Goal: Task Accomplishment & Management: Use online tool/utility

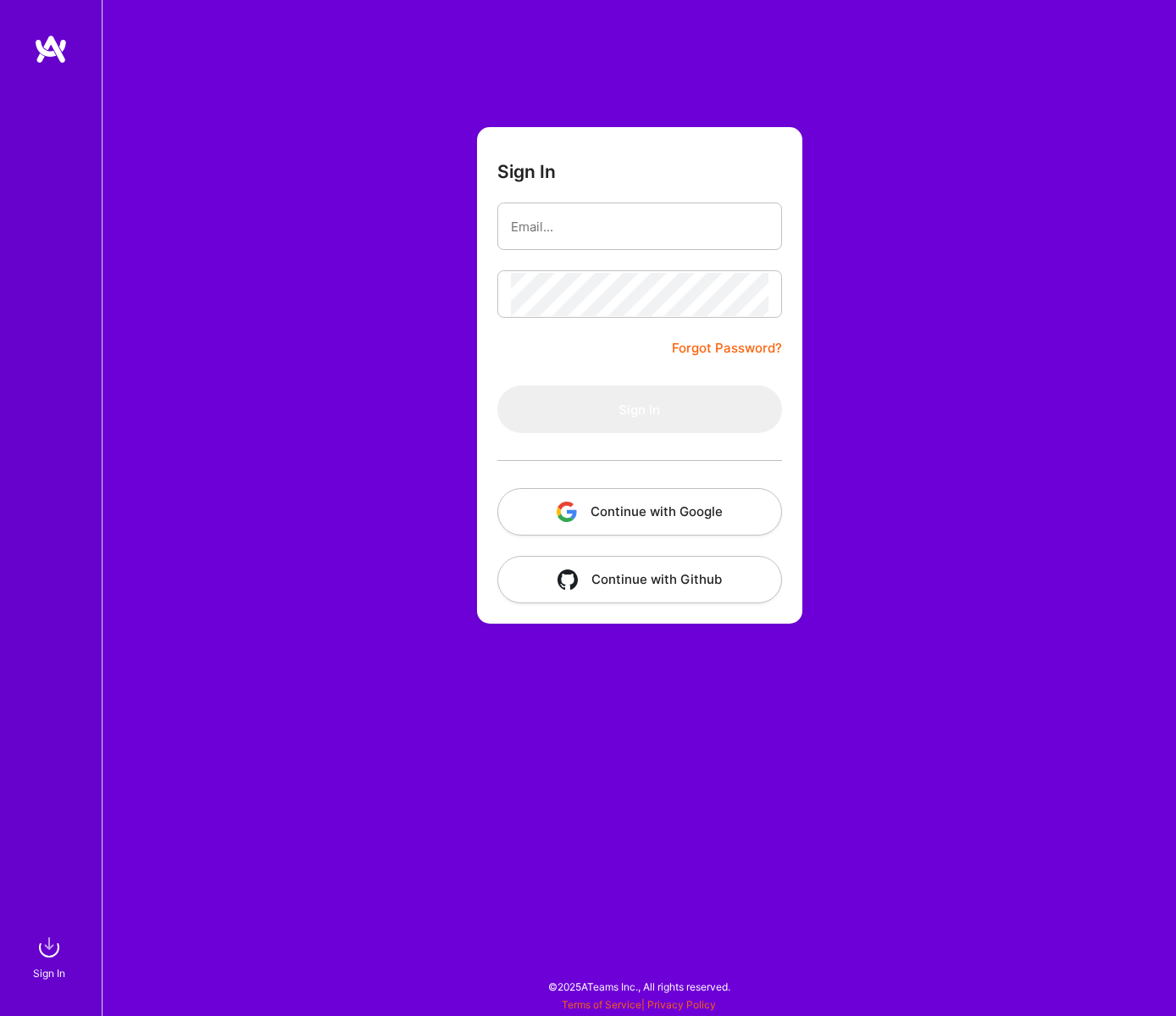
click at [0, 1007] on com-1password-button at bounding box center [0, 1007] width 0 height 0
type input "[PERSON_NAME][EMAIL_ADDRESS][DOMAIN_NAME]"
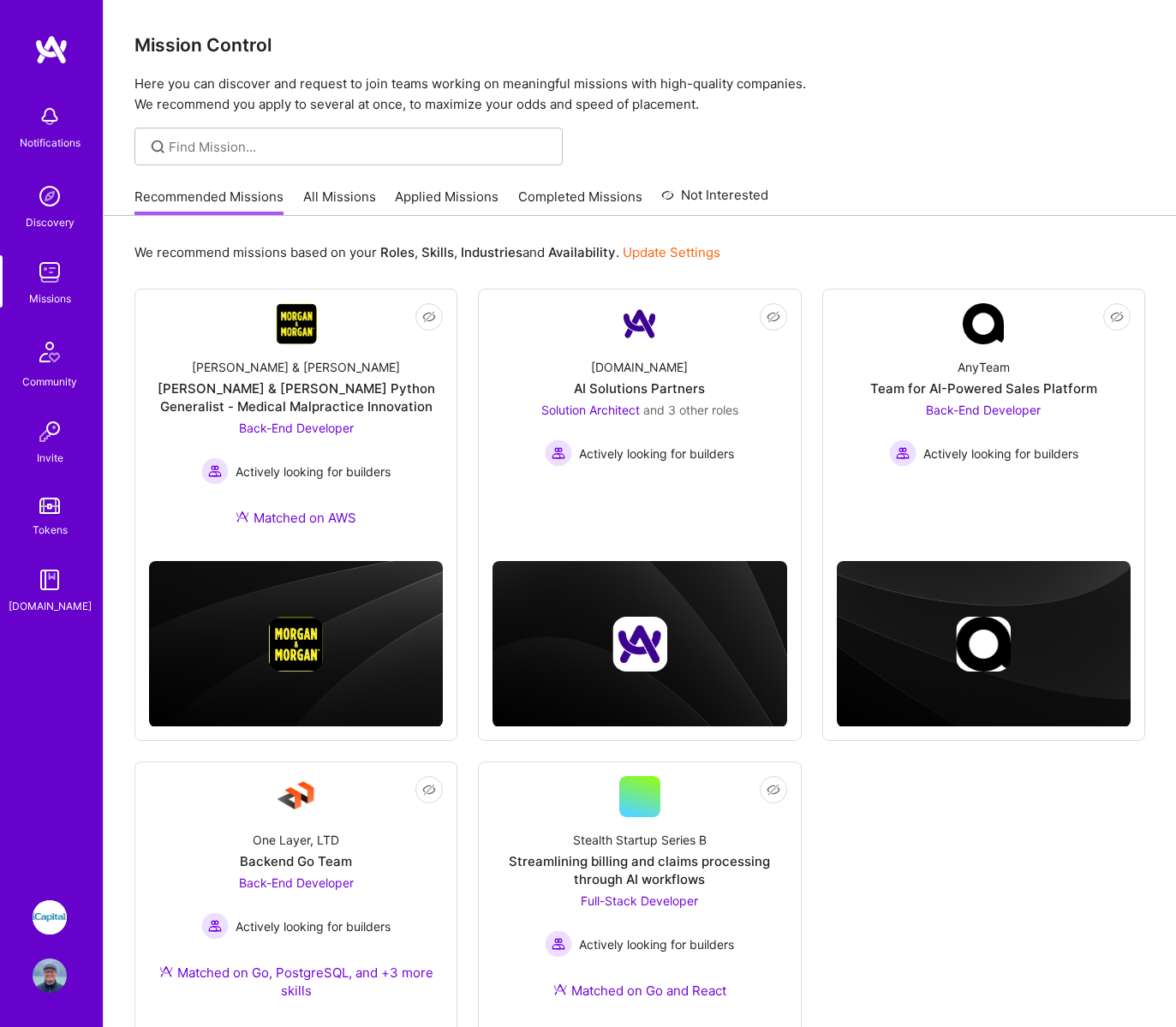
click at [43, 920] on img at bounding box center [50, 917] width 35 height 35
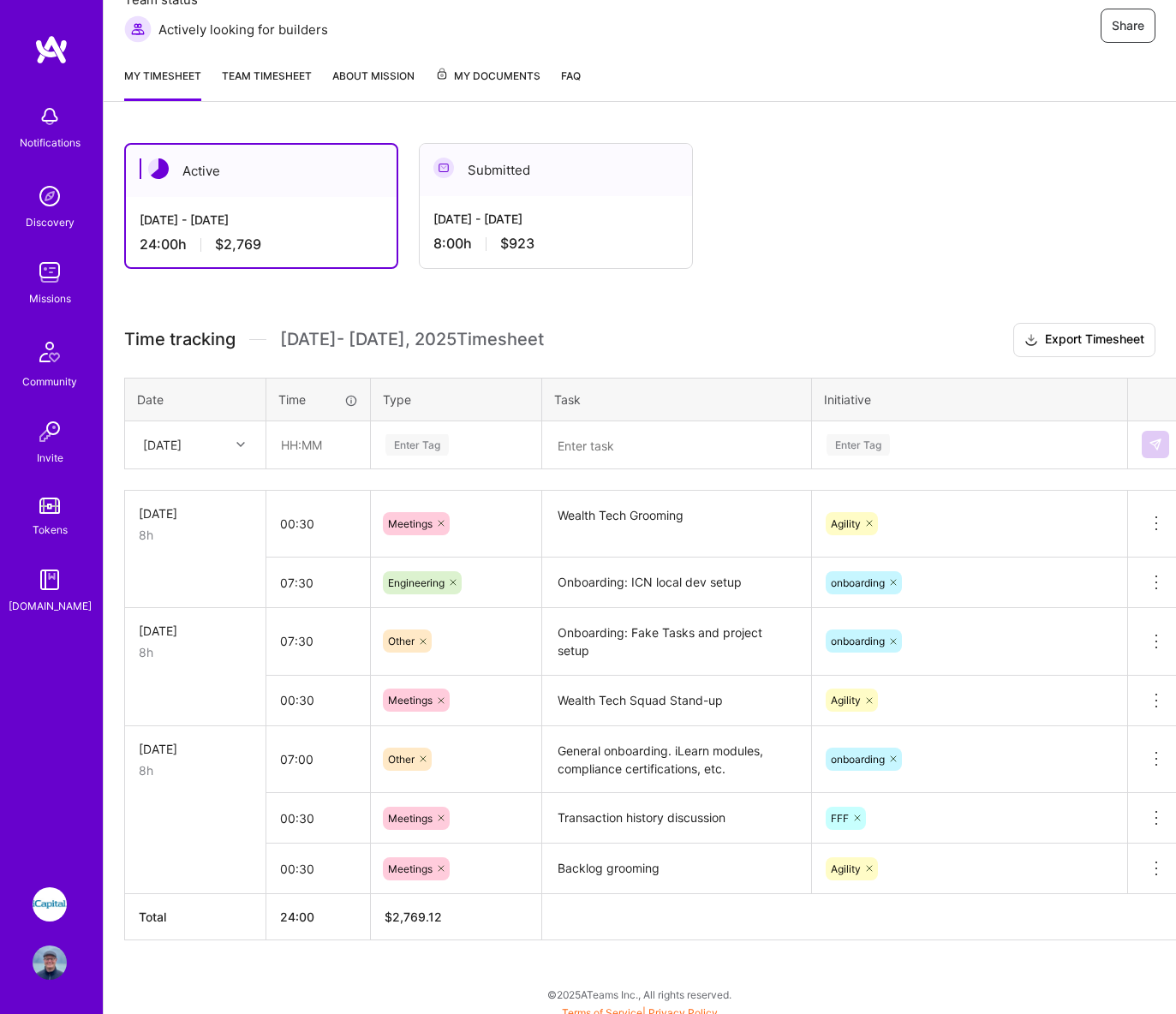
scroll to position [268, 0]
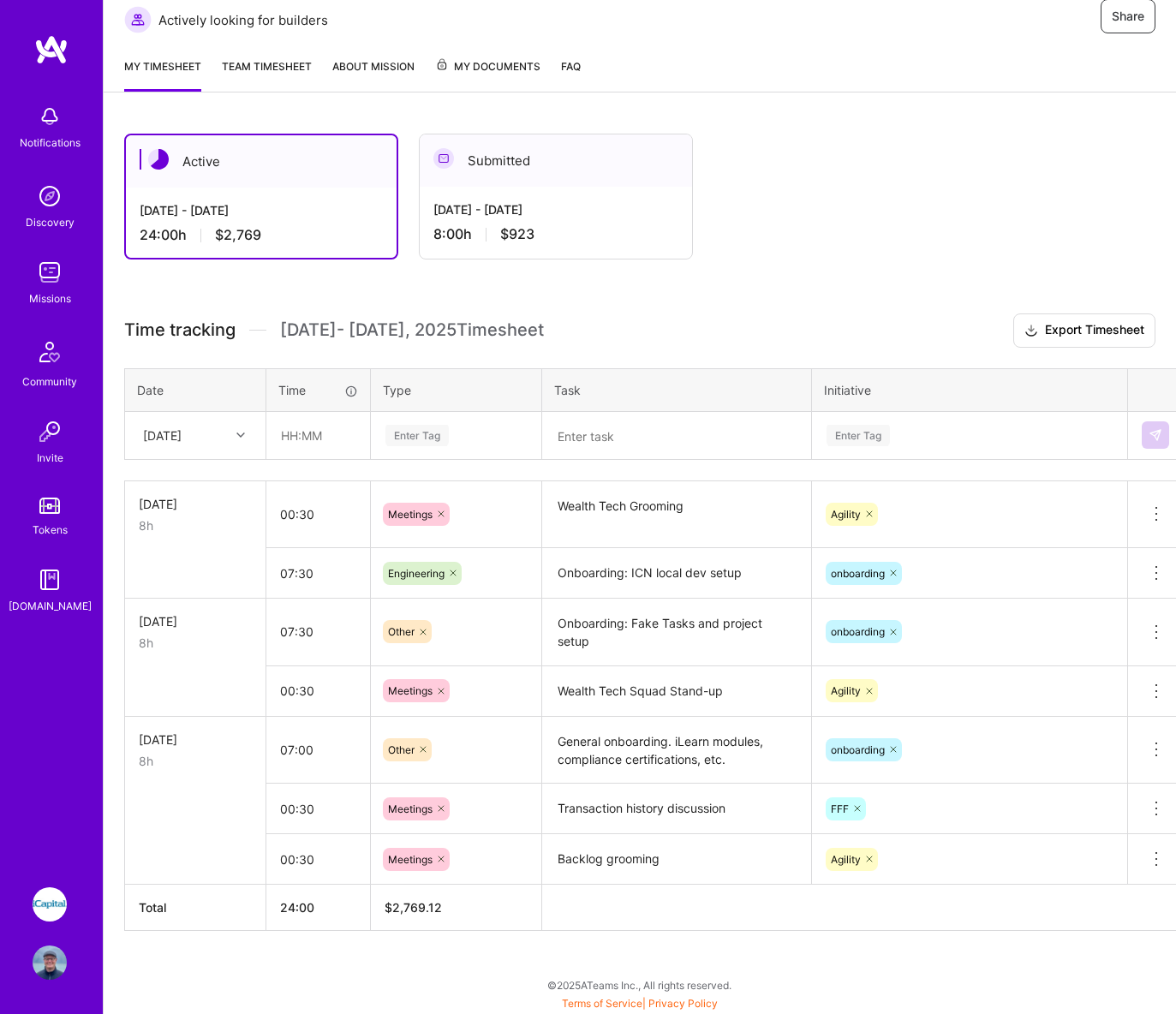
click at [235, 433] on div at bounding box center [242, 435] width 27 height 22
click at [163, 572] on div "[DATE]" at bounding box center [195, 579] width 139 height 32
click at [293, 434] on input "text" at bounding box center [318, 435] width 102 height 46
type input "01:00"
click at [418, 425] on div "Enter Tag" at bounding box center [417, 435] width 63 height 27
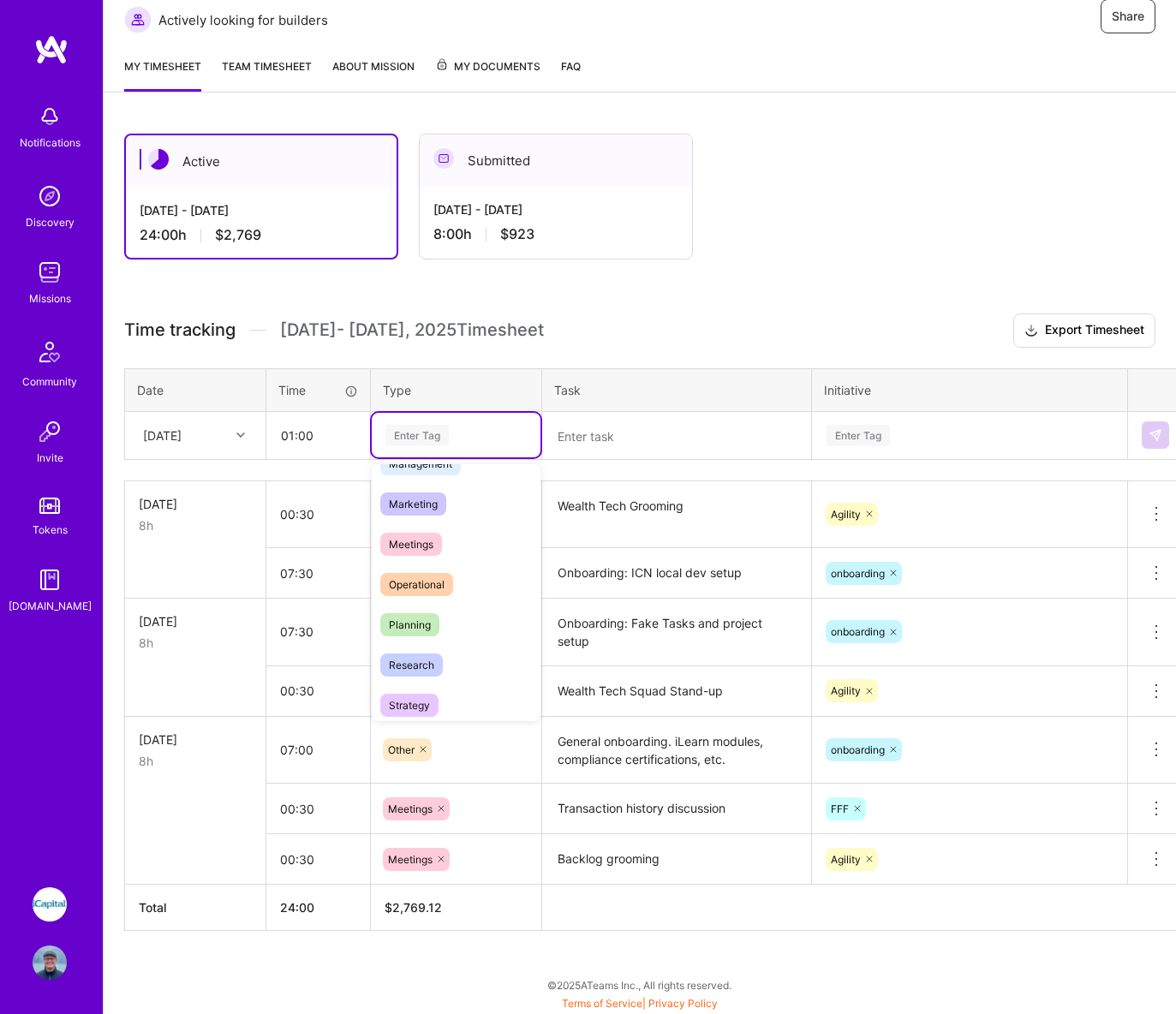
scroll to position [238, 0]
click at [408, 540] on span "Meetings" at bounding box center [411, 535] width 61 height 23
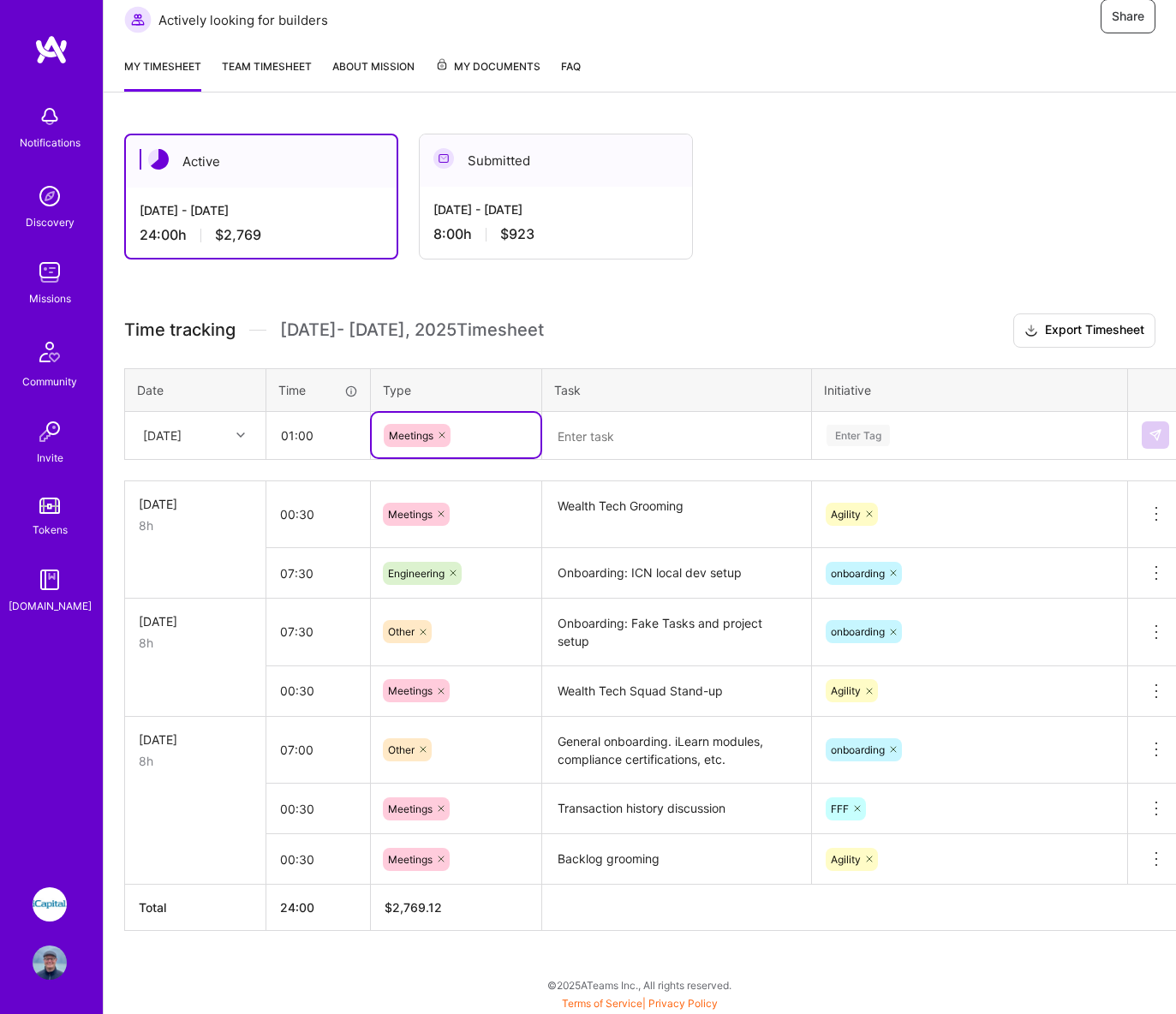
click at [742, 435] on div at bounding box center [676, 435] width 267 height 0
type textarea "WealthTech Retro"
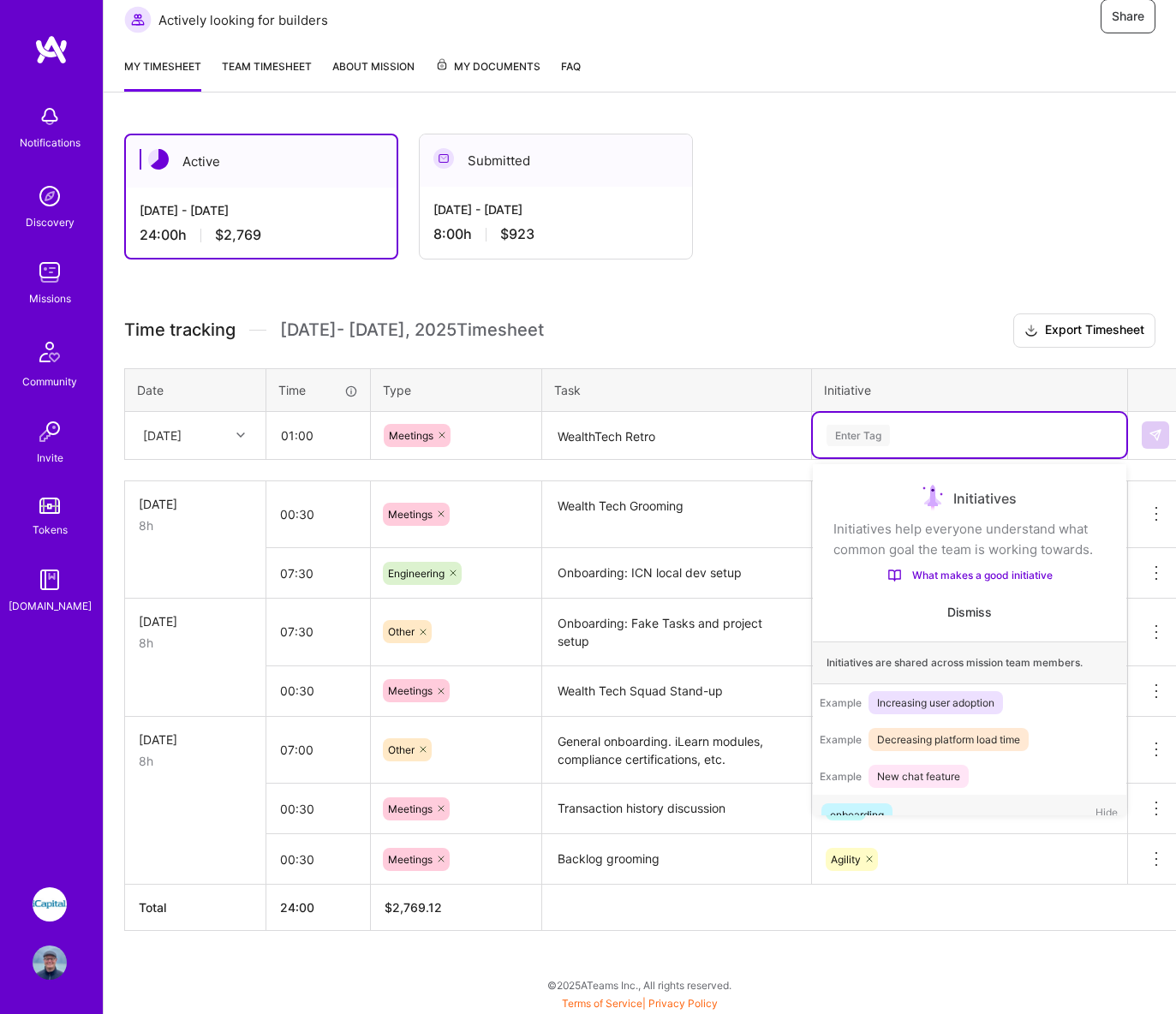
click at [855, 435] on div "Enter Tag" at bounding box center [858, 435] width 63 height 27
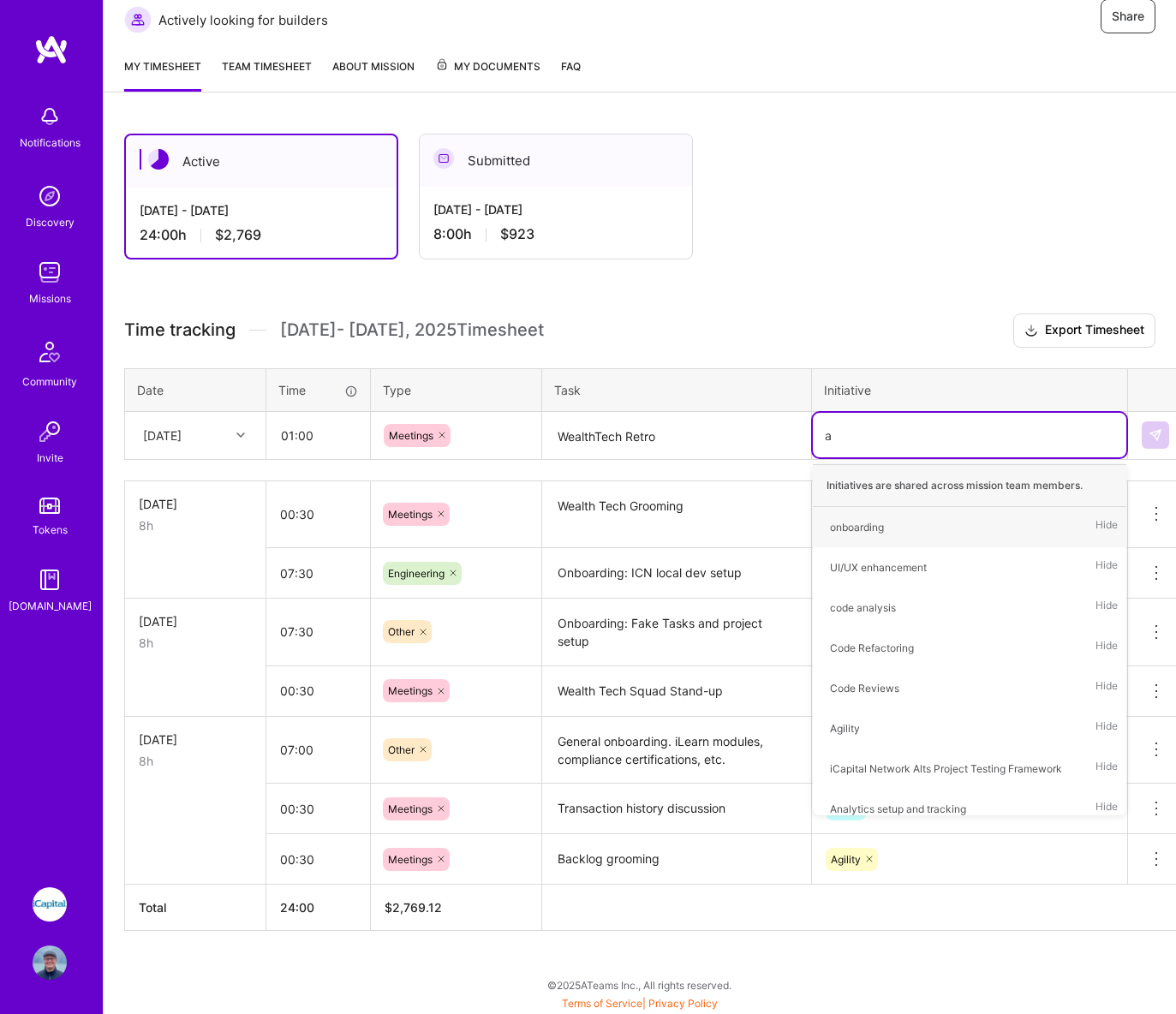
type input "ag"
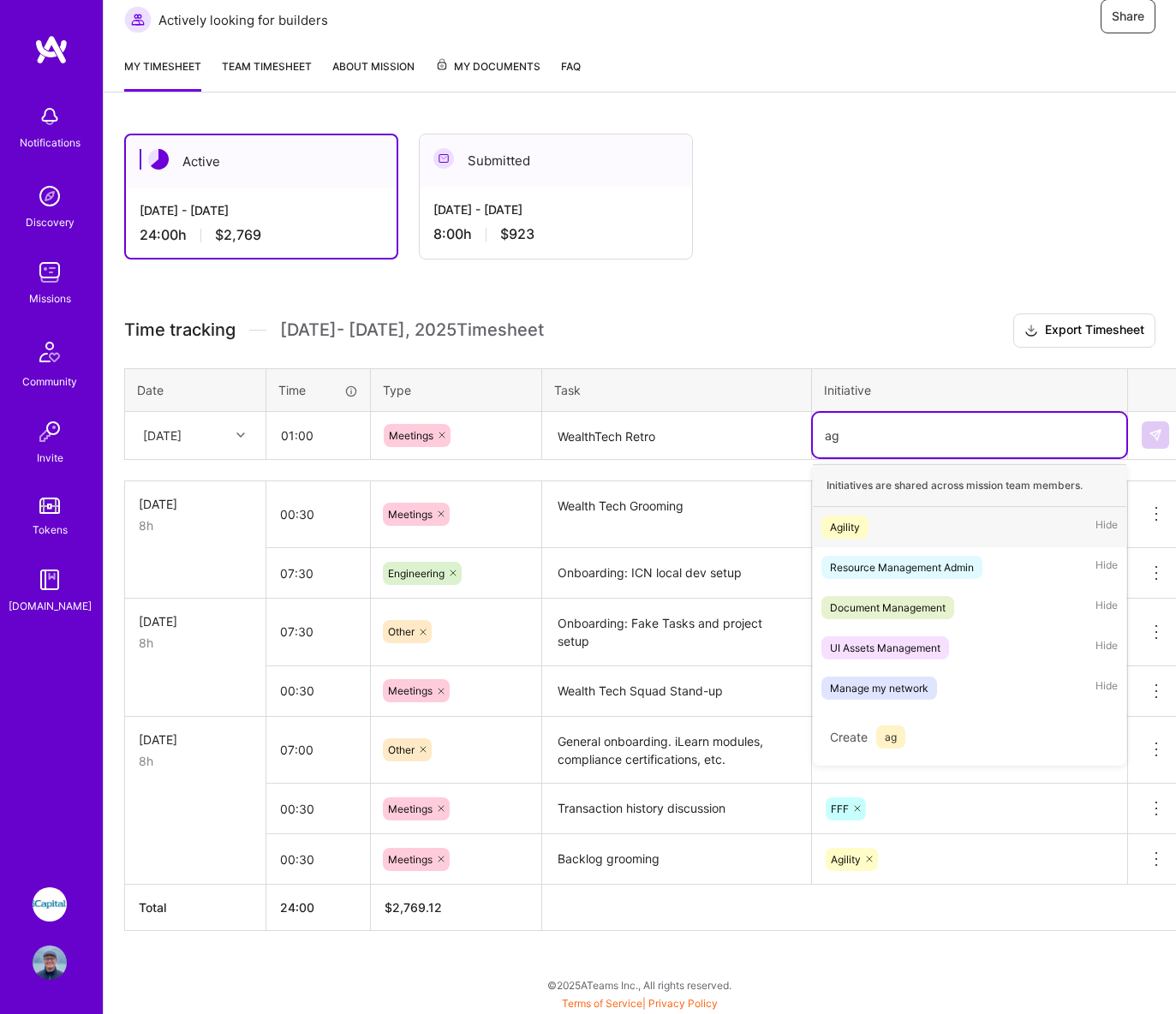
click at [842, 524] on div "Agility" at bounding box center [845, 527] width 30 height 18
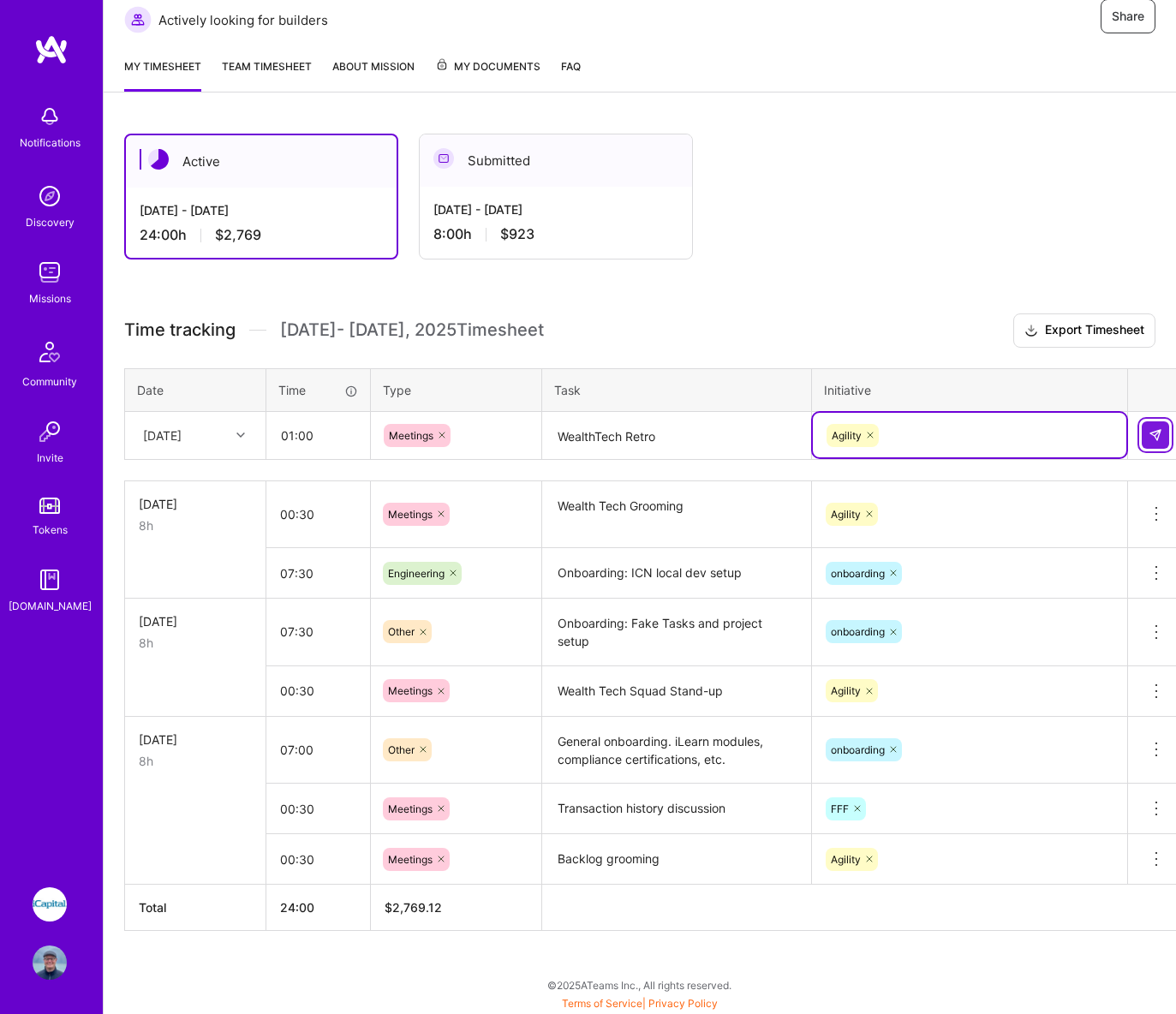
click at [1148, 438] on img at bounding box center [1155, 435] width 14 height 14
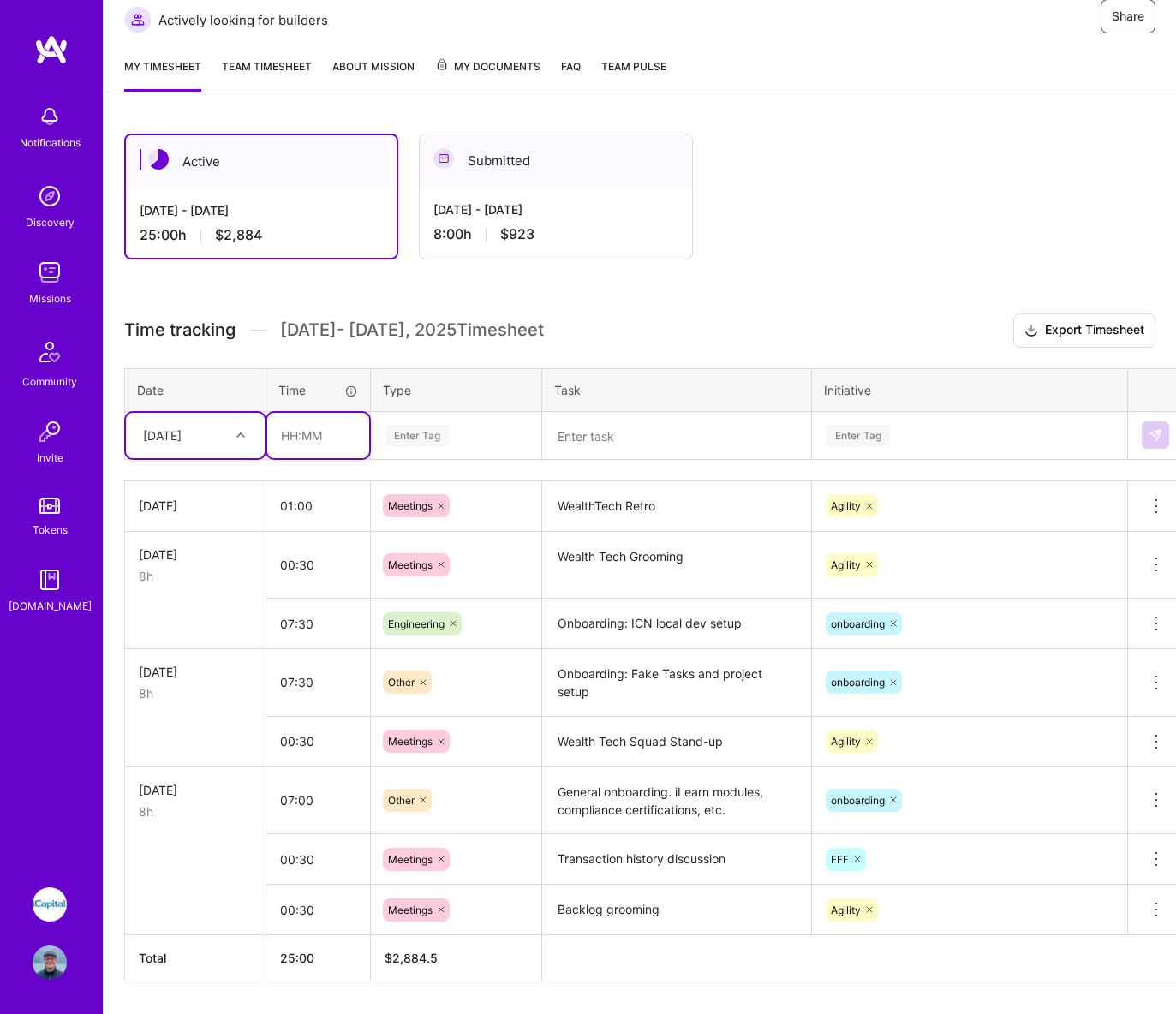
click at [292, 438] on input "text" at bounding box center [318, 435] width 102 height 46
type input "00:30"
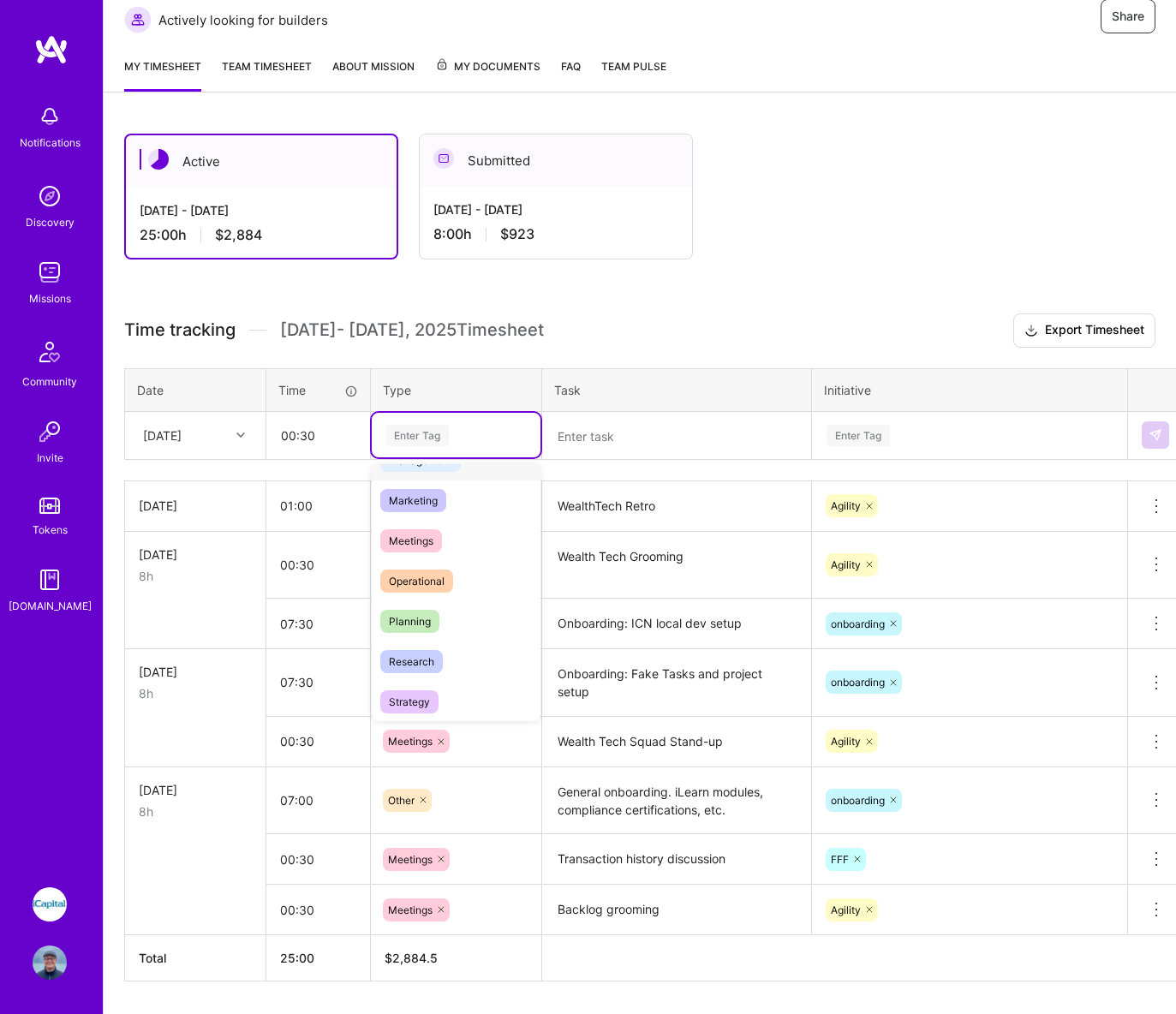
scroll to position [238, 0]
click at [410, 545] on div "Meetings" at bounding box center [456, 535] width 169 height 41
click at [573, 440] on textarea at bounding box center [676, 436] width 266 height 46
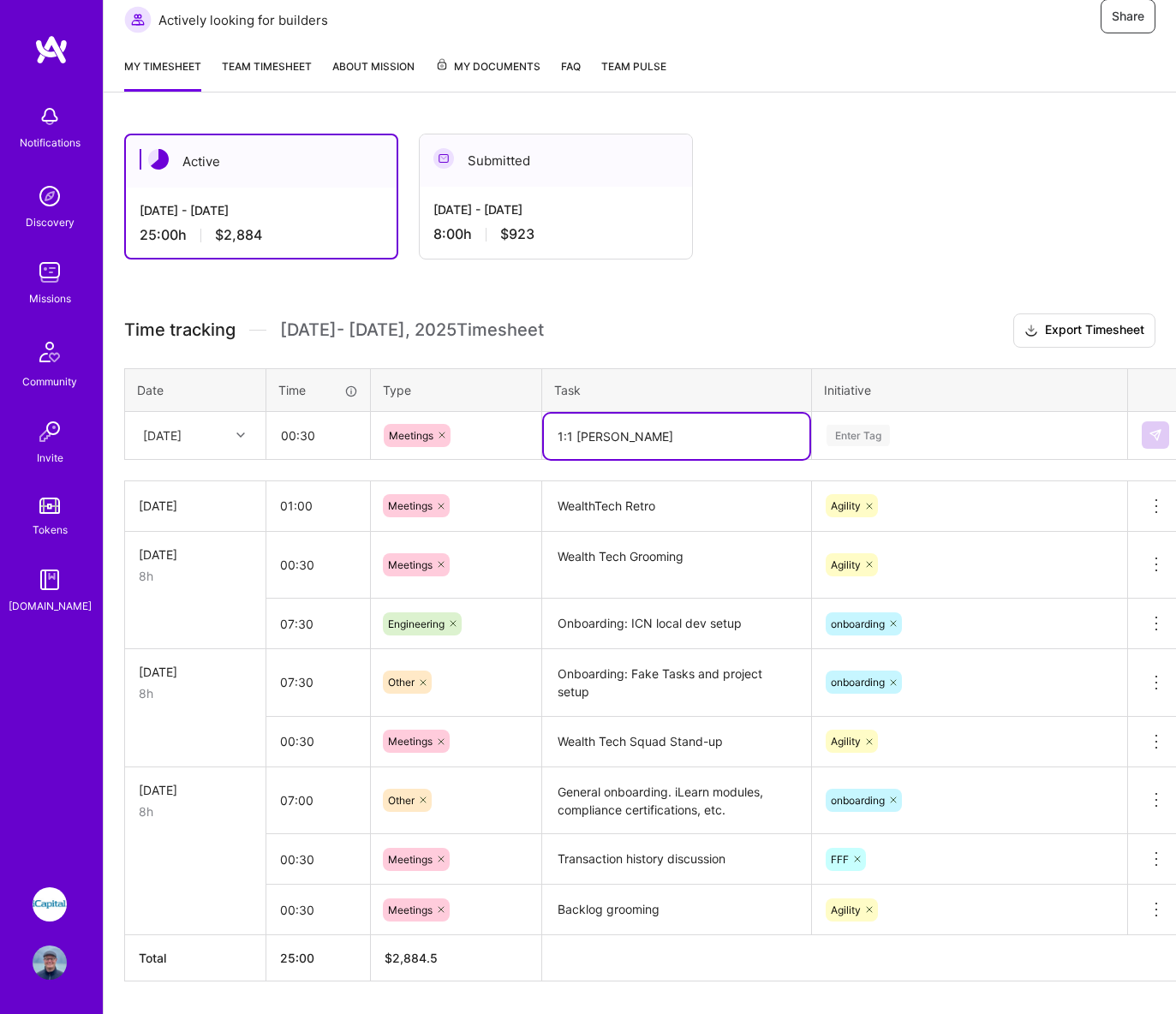
type textarea "1:1 [PERSON_NAME]"
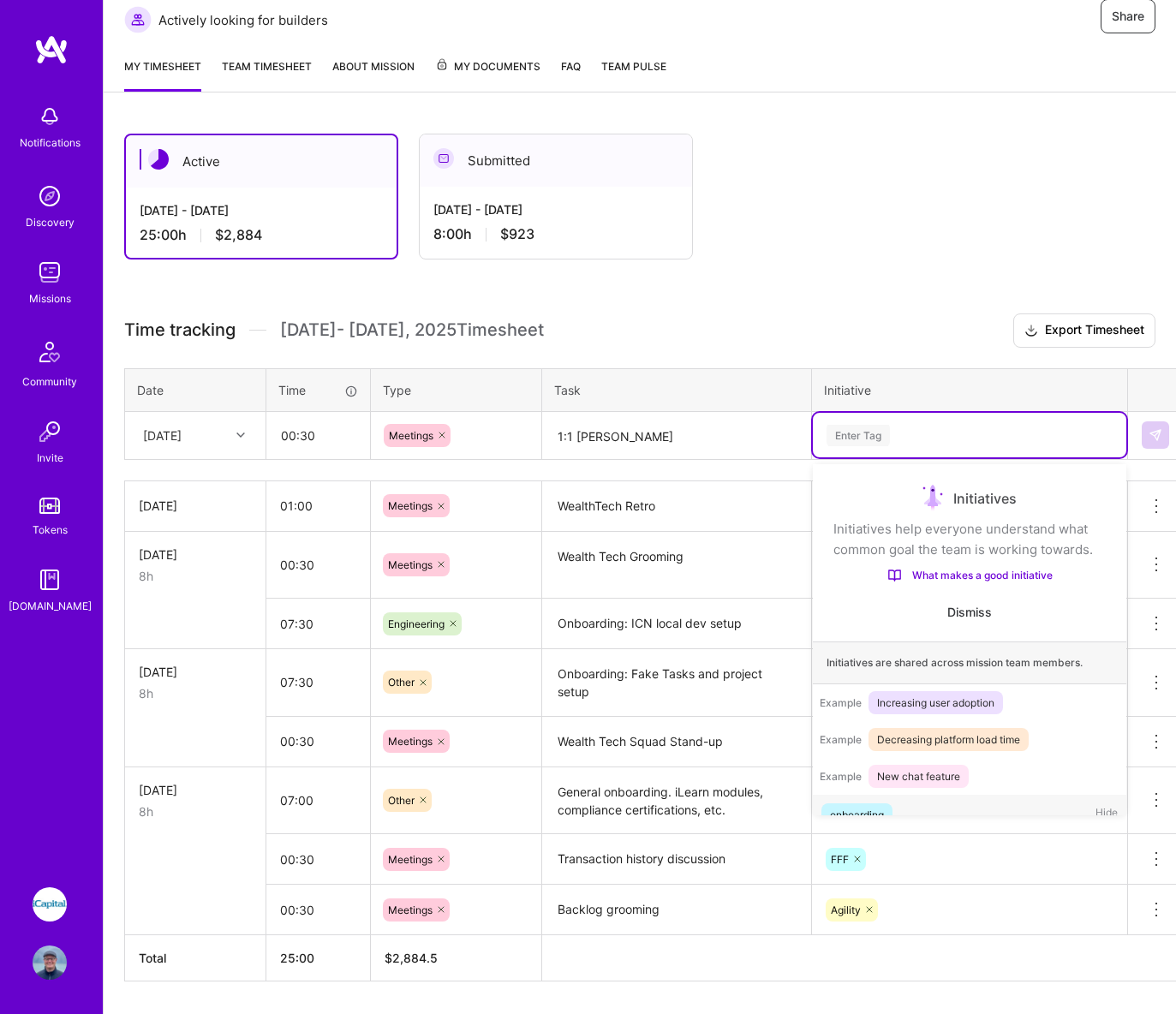
click at [867, 431] on div "Enter Tag" at bounding box center [858, 435] width 63 height 27
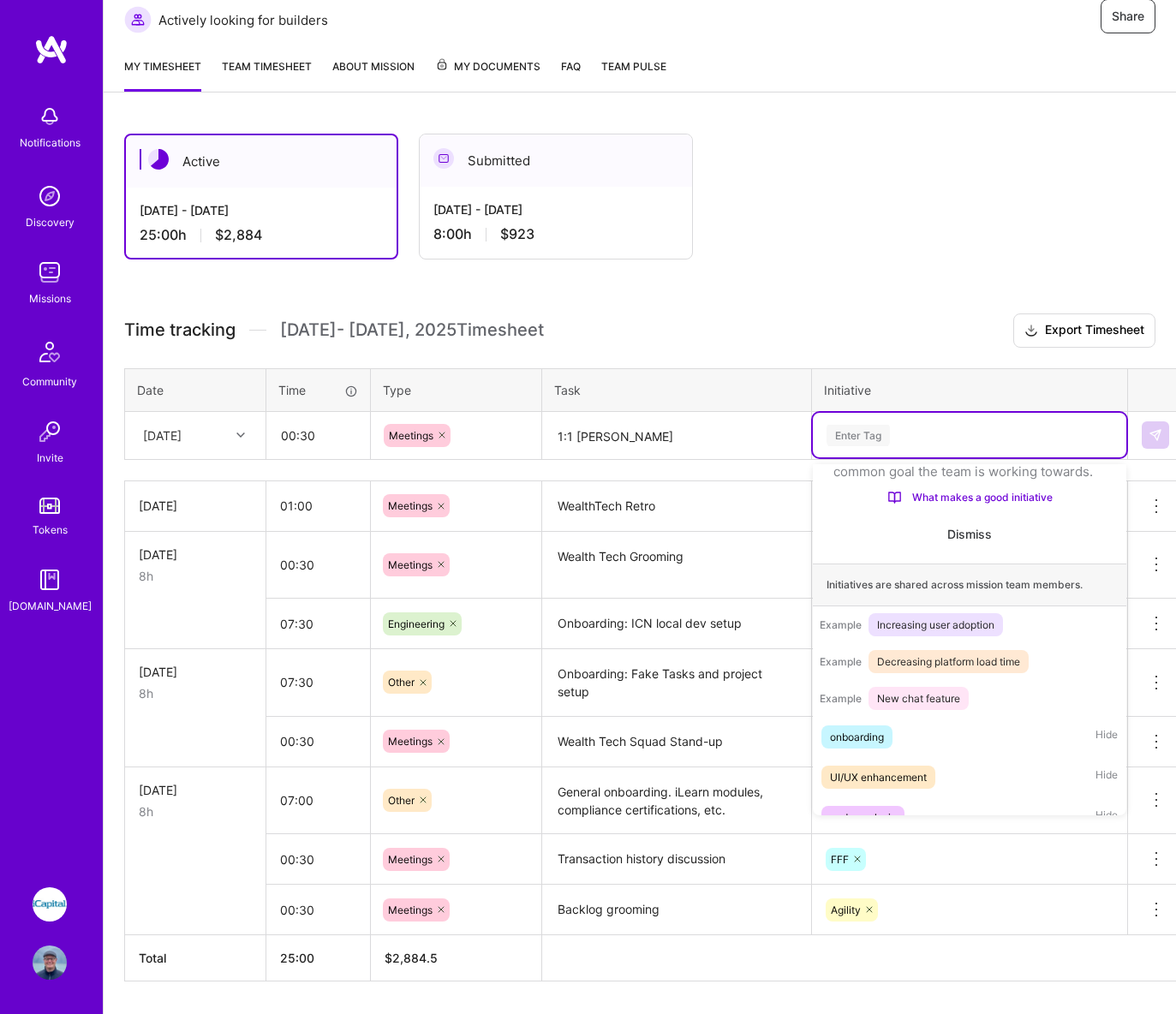
scroll to position [79, 0]
click at [854, 746] on div "onboarding" at bounding box center [857, 736] width 54 height 18
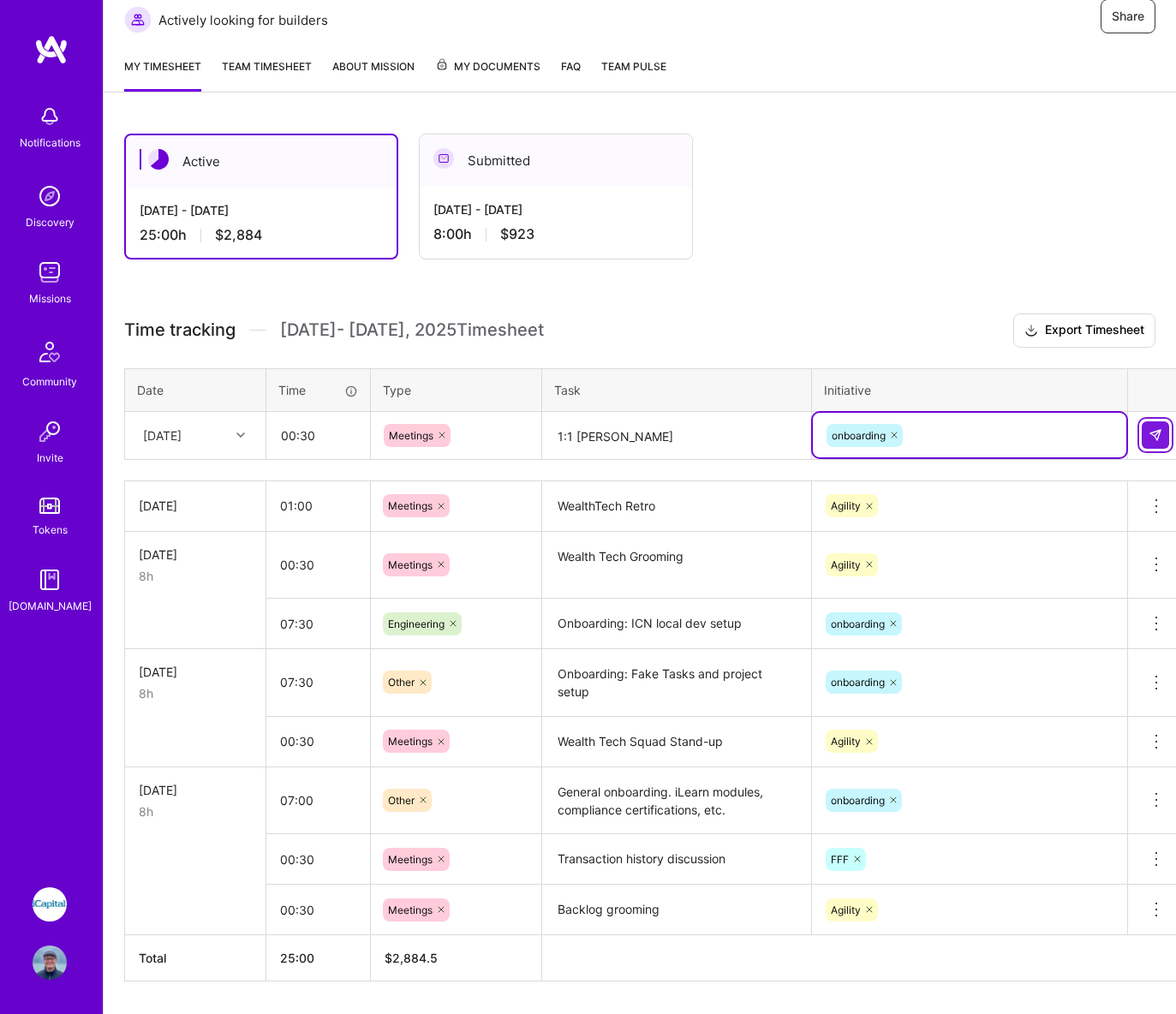
click at [1148, 428] on img at bounding box center [1155, 435] width 14 height 14
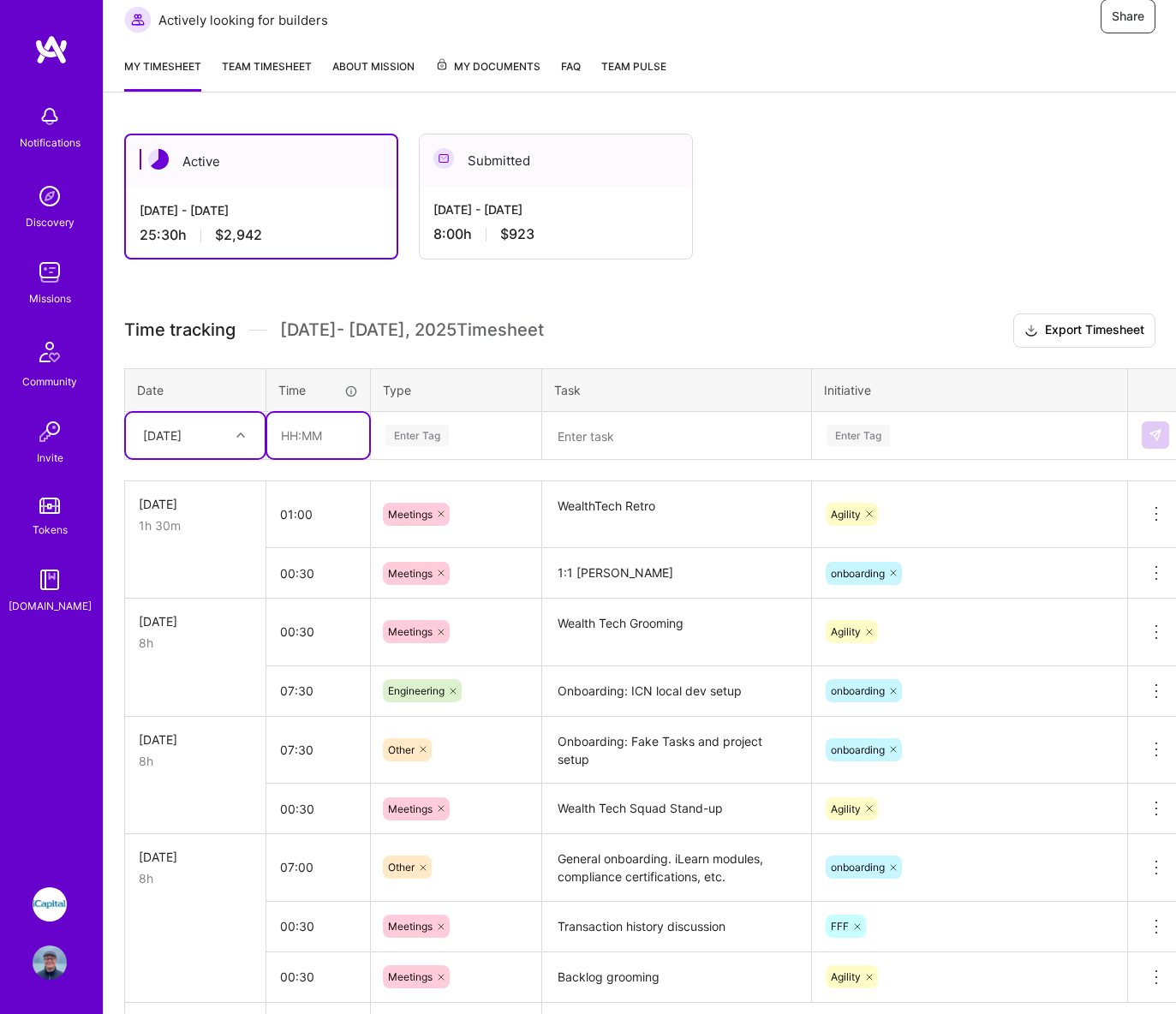
click at [290, 438] on input "text" at bounding box center [318, 435] width 102 height 46
type input "06:30"
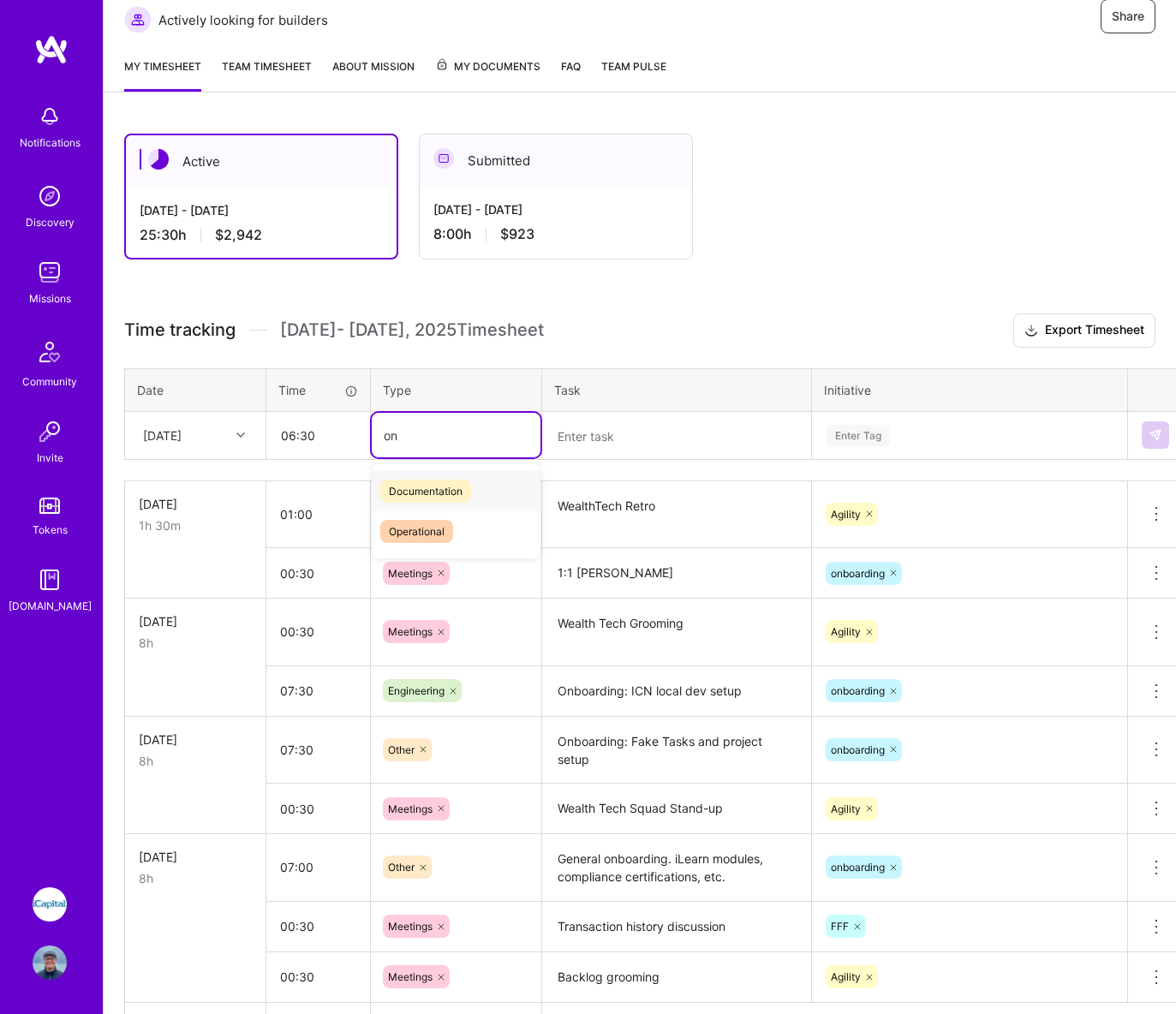
type input "o"
type input "en"
click at [424, 535] on span "Engineering" at bounding box center [417, 532] width 73 height 23
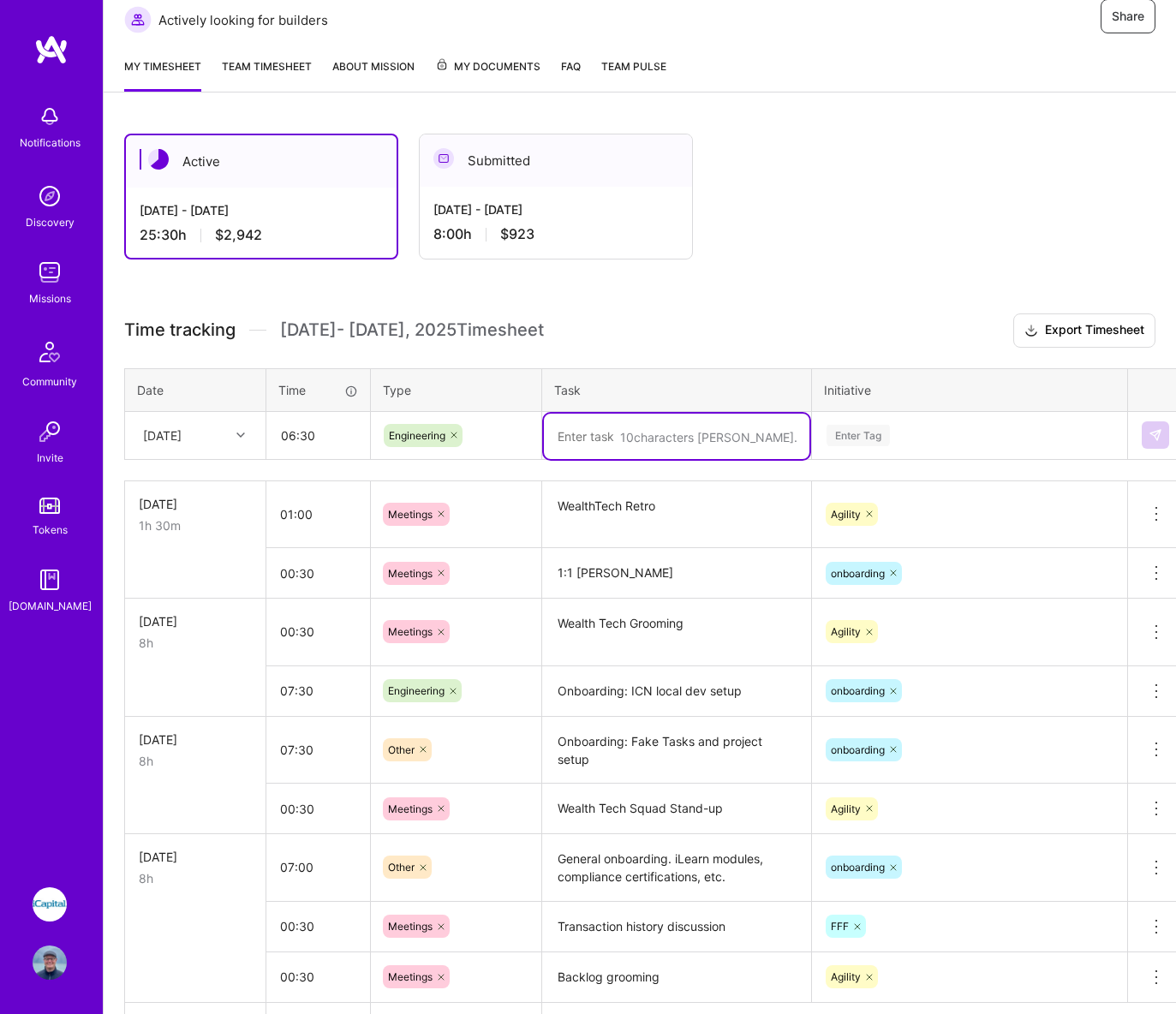
click at [671, 435] on textarea at bounding box center [676, 436] width 266 height 46
type textarea "Onboarding: ICN local dev setup and Fake Tasks"
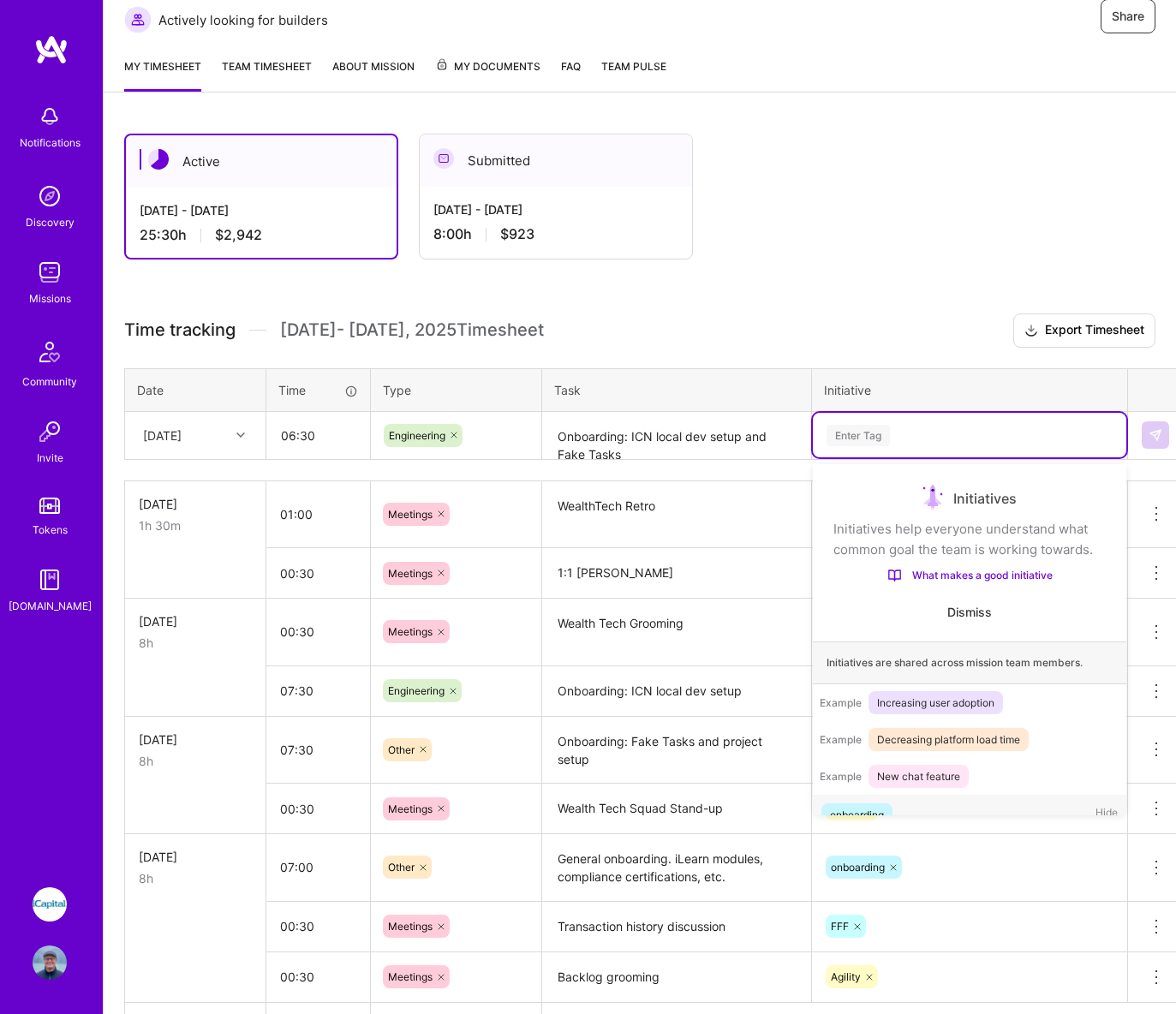
click at [850, 437] on div "Enter Tag" at bounding box center [858, 435] width 63 height 27
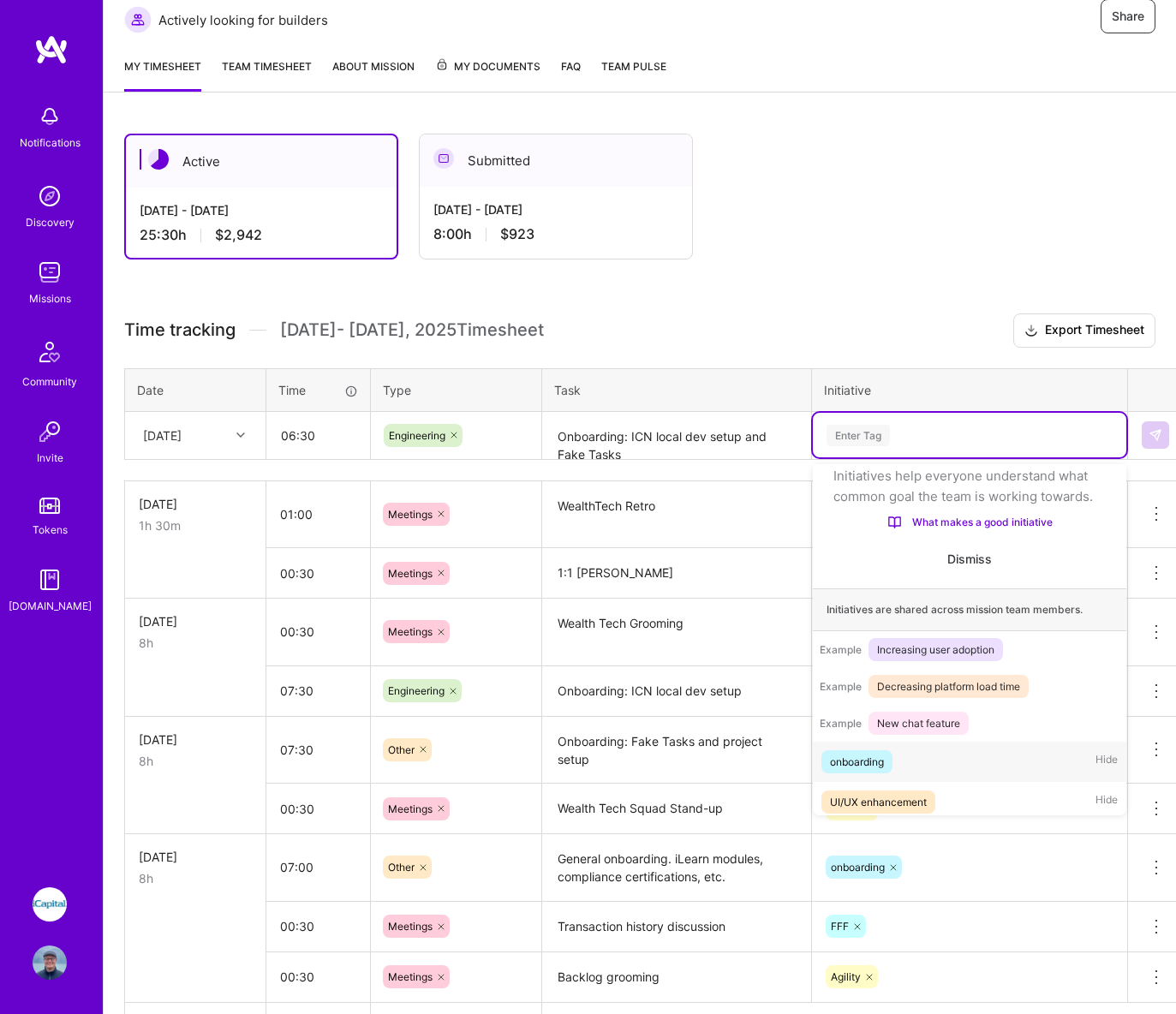
click at [862, 771] on div "onboarding" at bounding box center [857, 762] width 54 height 18
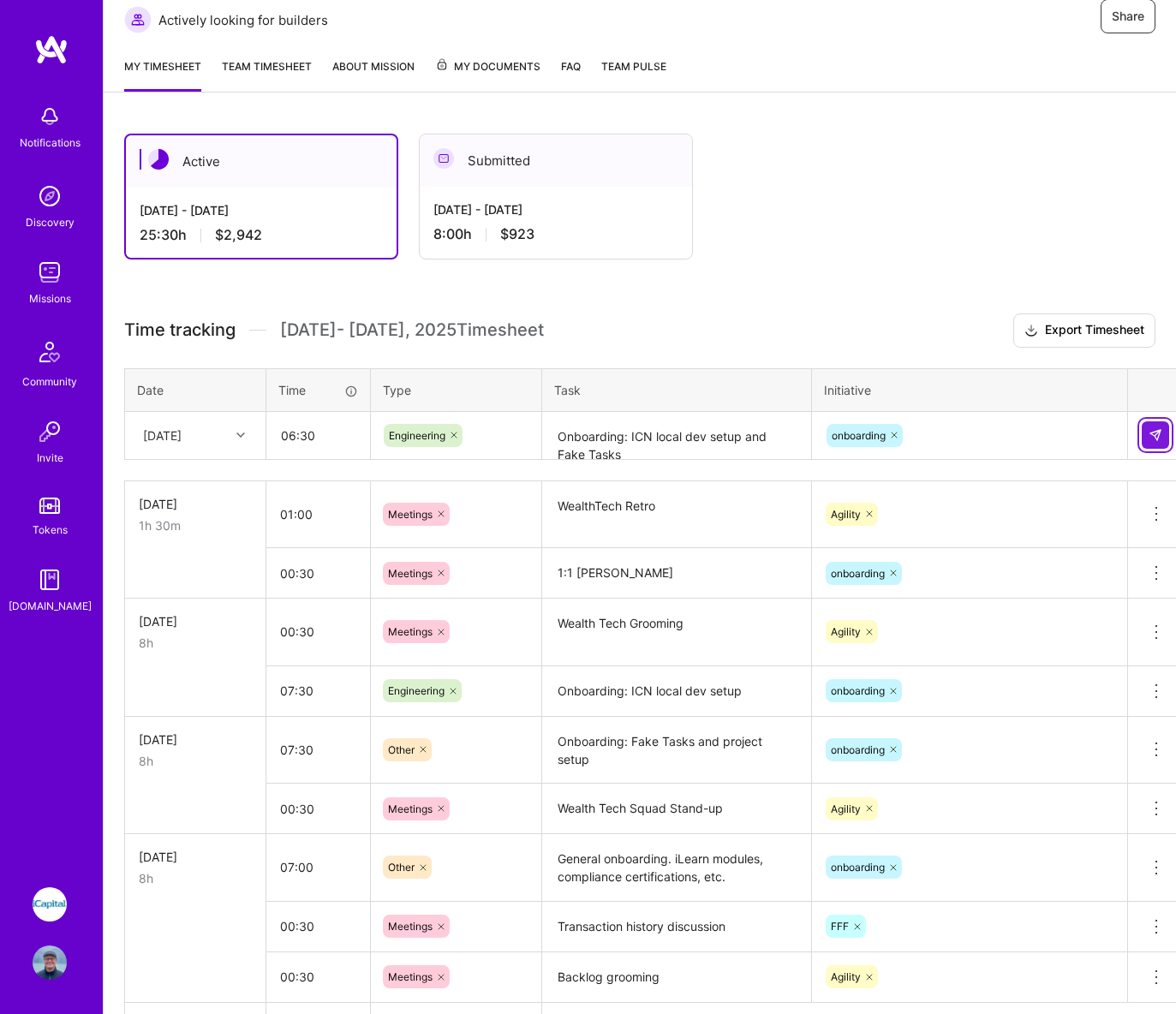
click at [1152, 431] on img at bounding box center [1155, 435] width 14 height 14
